Goal: Check status

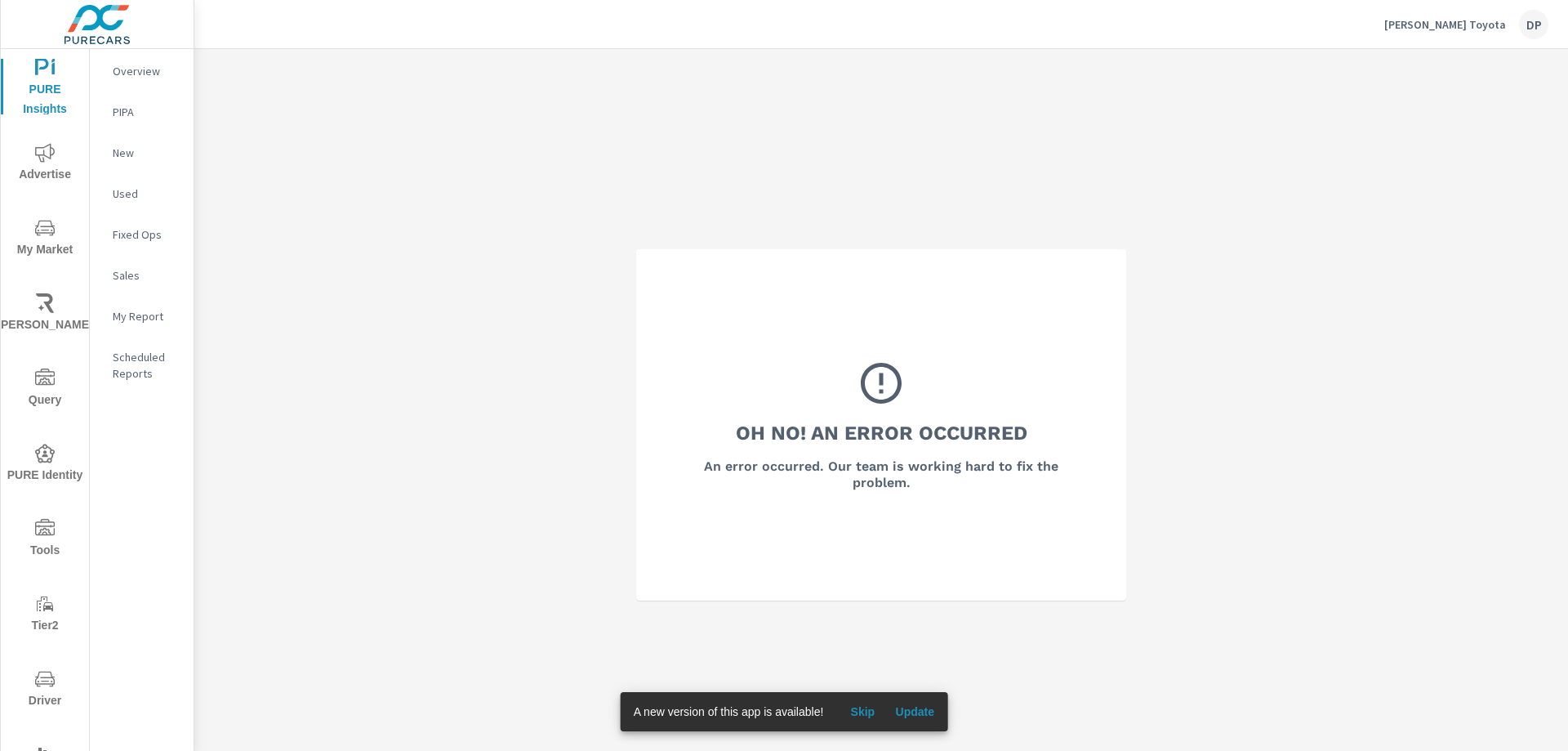
click at [931, 711] on span "Update" at bounding box center [914, 711] width 39 height 15
